Goal: Task Accomplishment & Management: Use online tool/utility

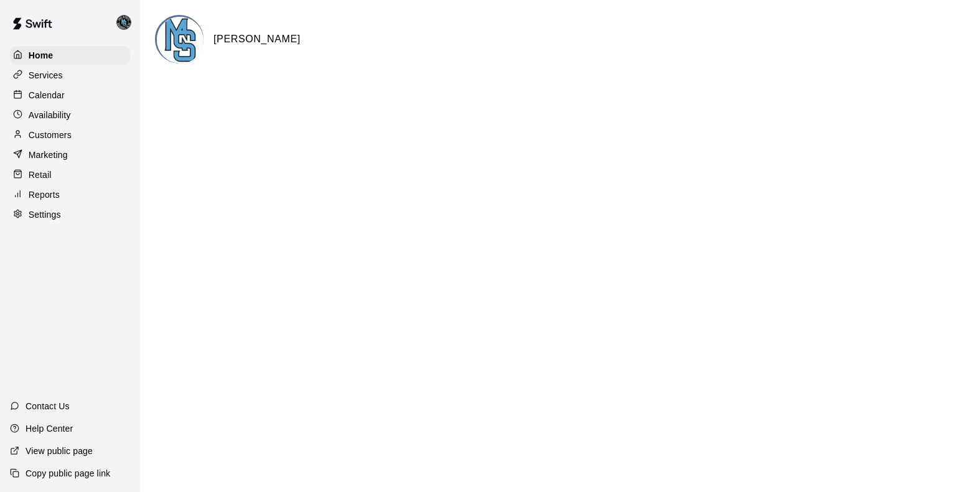
drag, startPoint x: 39, startPoint y: 100, endPoint x: 437, endPoint y: 12, distance: 407.7
click at [39, 100] on p "Calendar" at bounding box center [47, 95] width 36 height 12
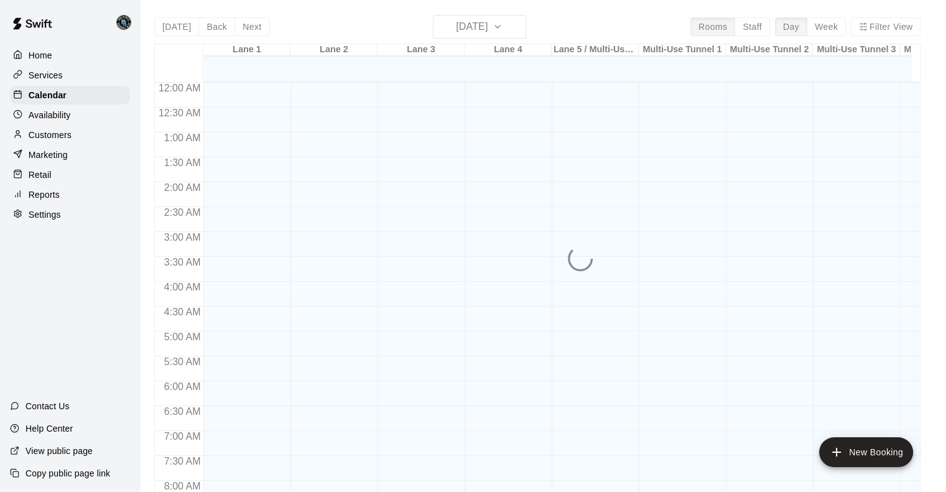
scroll to position [667, 0]
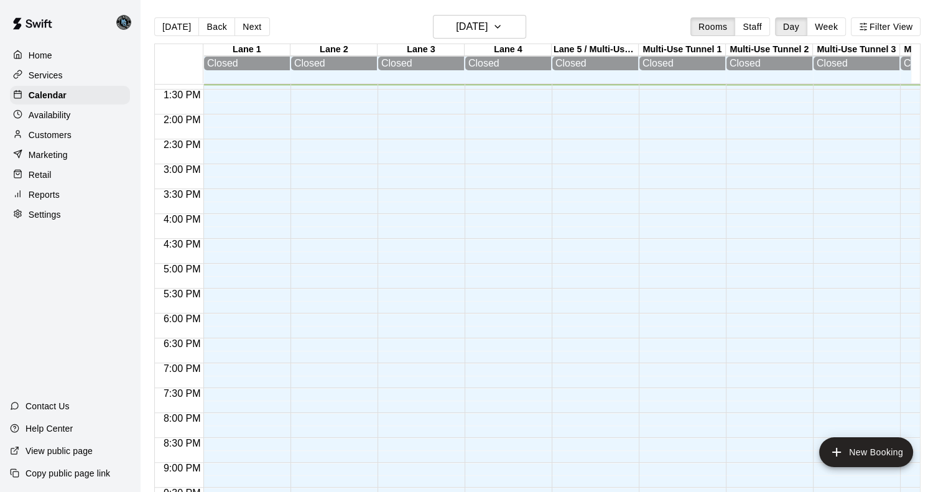
click at [627, 14] on main "[DATE] Back [DATE][DATE] Rooms Staff Day Week Filter View Lane 1 [GEOGRAPHIC_DA…" at bounding box center [543, 256] width 806 height 512
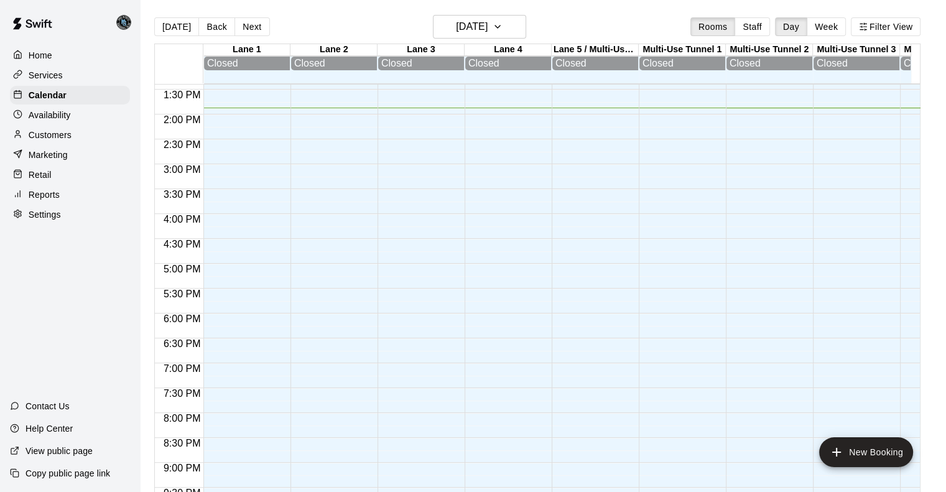
click at [50, 201] on p "Reports" at bounding box center [44, 195] width 31 height 12
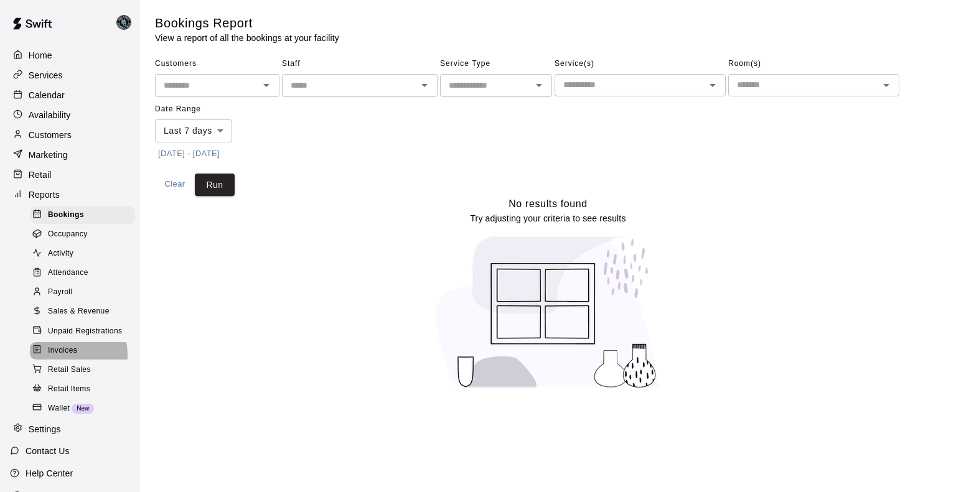
click at [62, 357] on span "Invoices" at bounding box center [62, 351] width 29 height 12
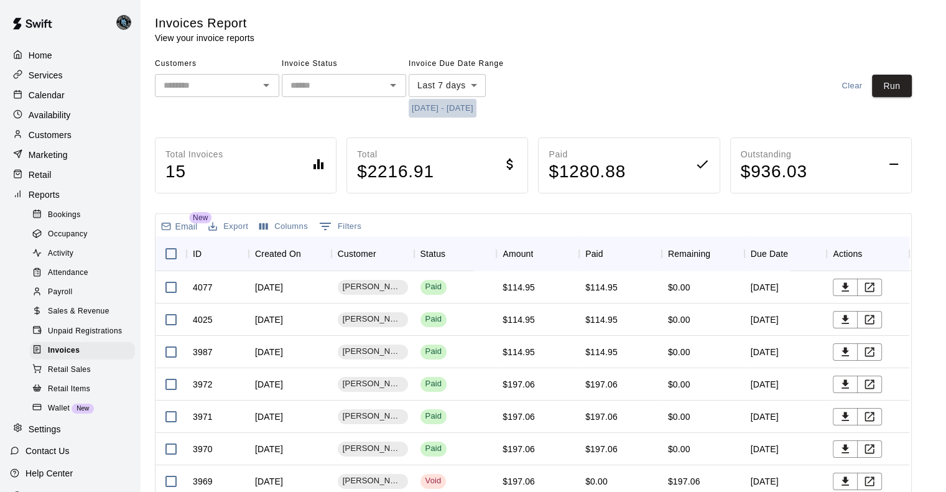
click at [462, 110] on button "[DATE] - [DATE]" at bounding box center [443, 108] width 68 height 19
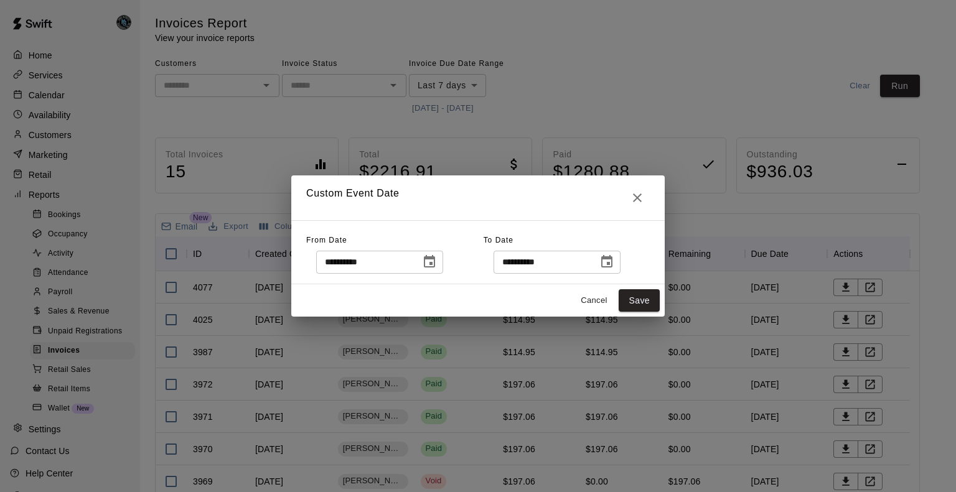
click at [437, 264] on icon "Choose date, selected date is Sep 5, 2025" at bounding box center [429, 261] width 15 height 15
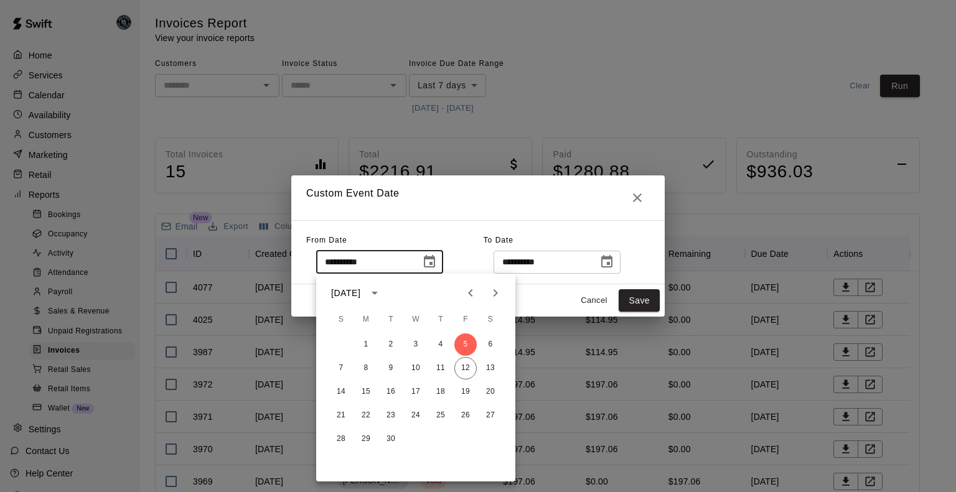
click at [473, 291] on icon "Previous month" at bounding box center [470, 293] width 15 height 15
click at [463, 394] on button "15" at bounding box center [465, 392] width 22 height 22
type input "**********"
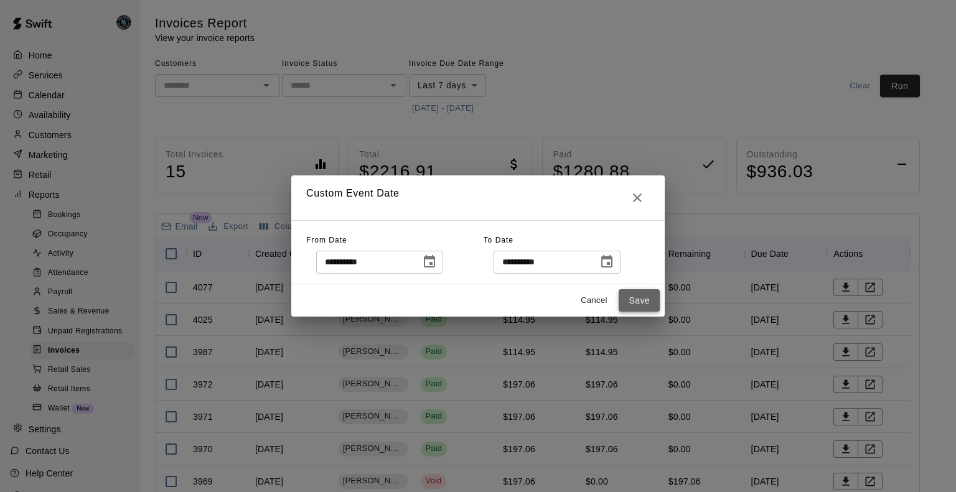
click at [644, 297] on button "Save" at bounding box center [638, 300] width 41 height 23
type input "******"
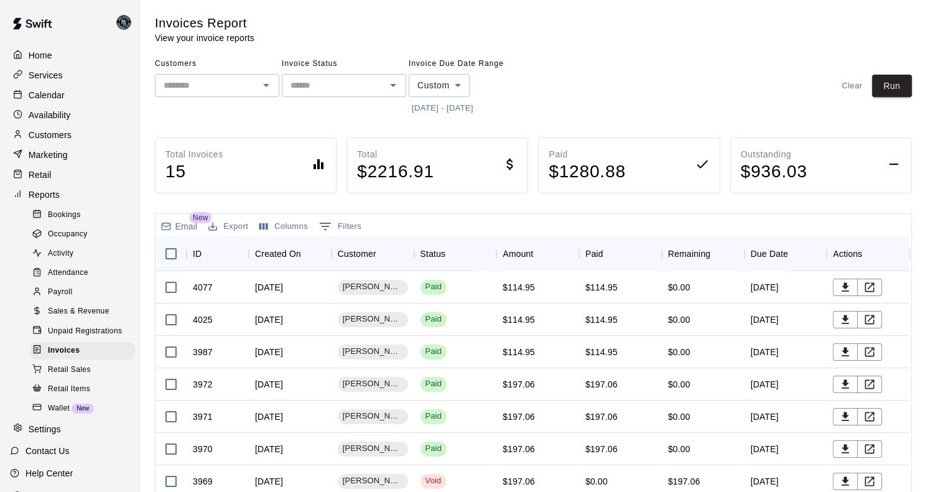
click at [923, 83] on main "Invoices Report View your invoice reports Customers ​ Invoice Status ​ Invoice …" at bounding box center [543, 332] width 776 height 634
click at [908, 84] on button "Run" at bounding box center [892, 86] width 40 height 23
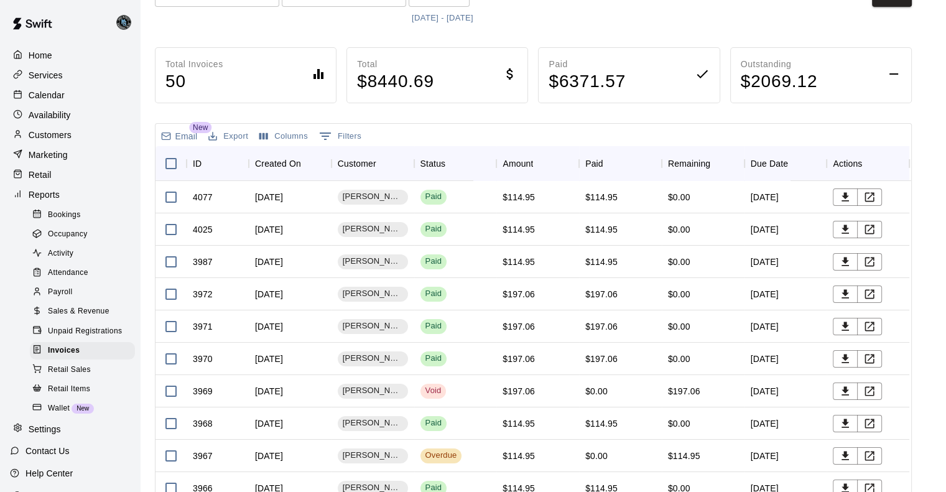
scroll to position [108, 0]
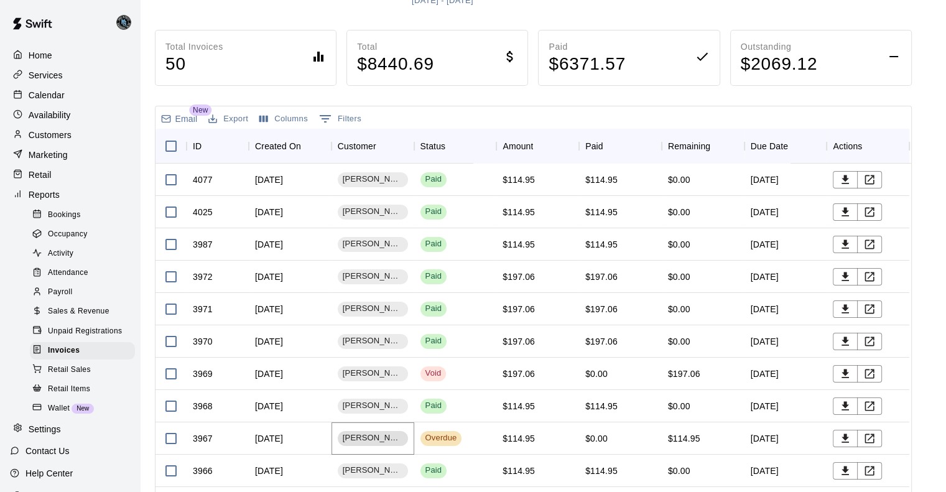
click at [371, 437] on span "[PERSON_NAME]" at bounding box center [373, 438] width 70 height 12
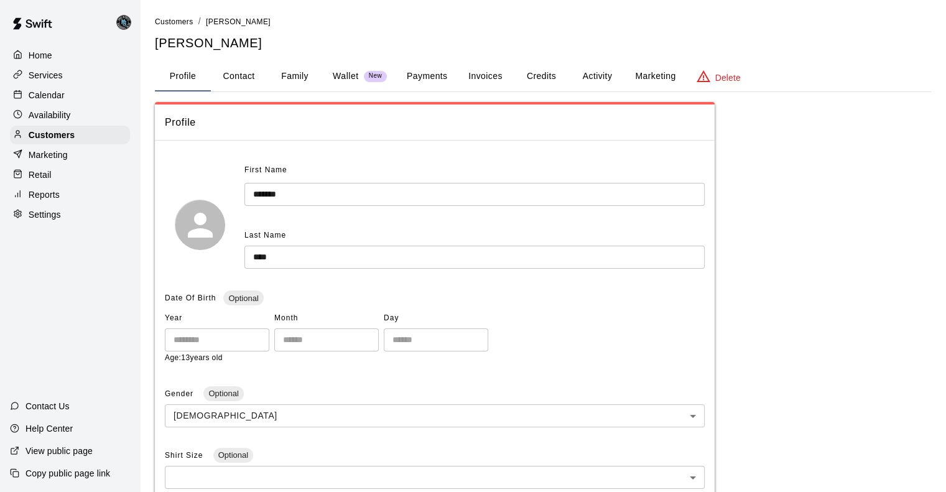
click at [239, 75] on button "Contact" at bounding box center [239, 77] width 56 height 30
select select "**"
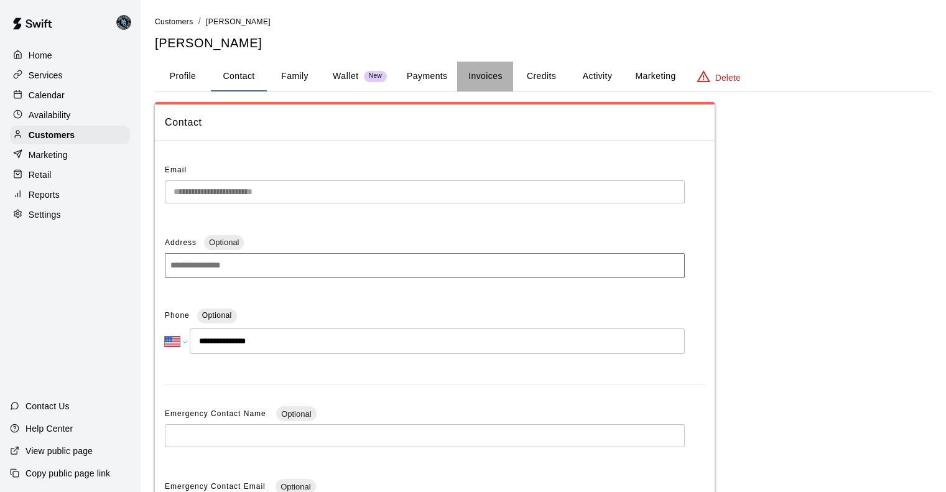
click at [493, 77] on button "Invoices" at bounding box center [485, 77] width 56 height 30
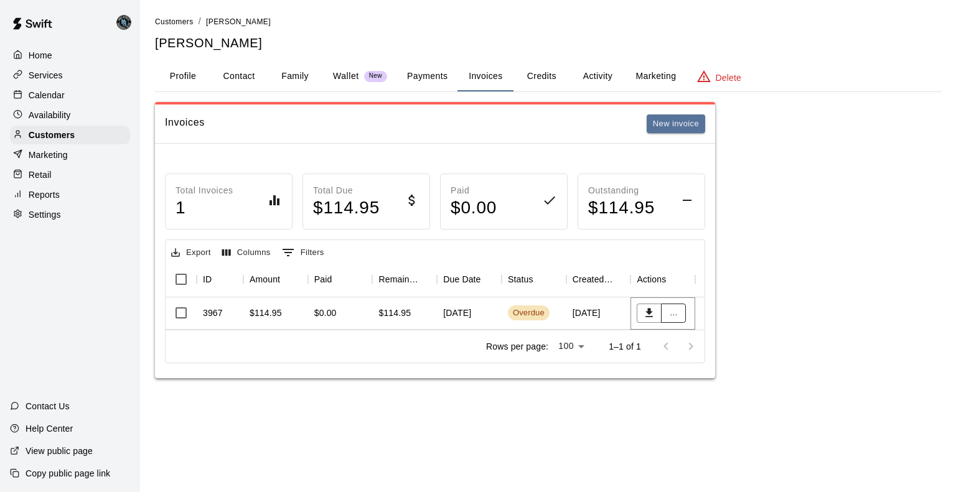
click at [676, 315] on button "..." at bounding box center [673, 313] width 25 height 19
click at [707, 401] on li "Share payment link" at bounding box center [714, 398] width 107 height 21
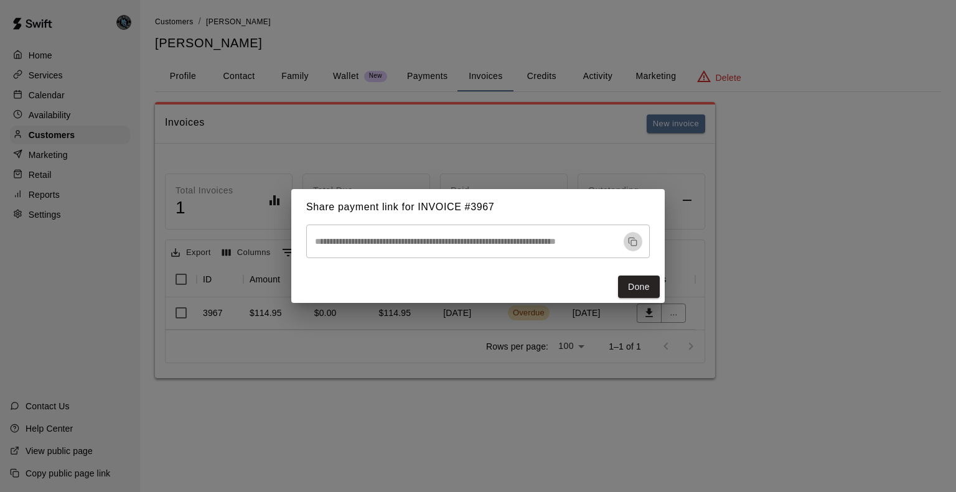
click at [634, 241] on icon "button" at bounding box center [632, 241] width 9 height 9
click at [632, 241] on icon "button" at bounding box center [632, 241] width 9 height 9
click at [644, 290] on button "Done" at bounding box center [639, 287] width 42 height 23
